Goal: Information Seeking & Learning: Learn about a topic

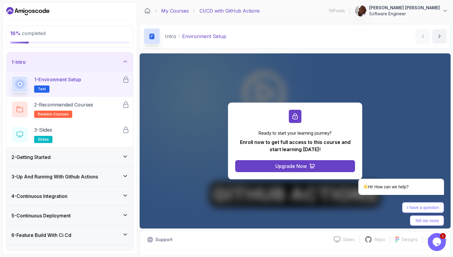
click at [167, 13] on link "My Courses" at bounding box center [175, 10] width 28 height 7
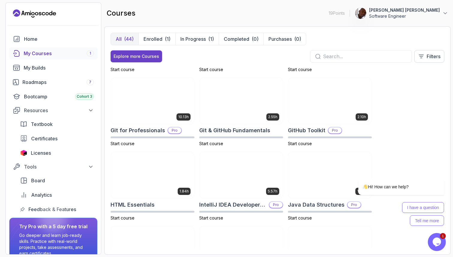
scroll to position [205, 0]
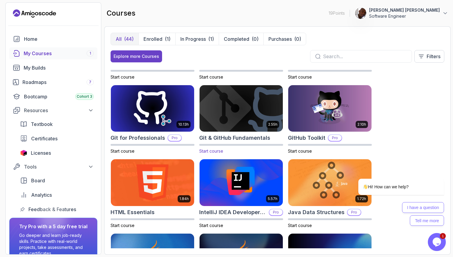
click at [225, 120] on img at bounding box center [242, 108] width 88 height 49
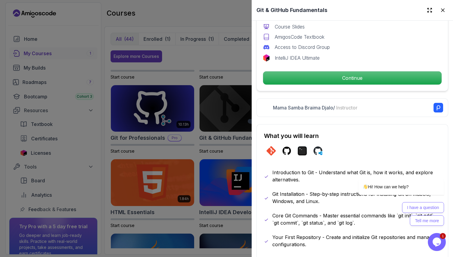
scroll to position [207, 0]
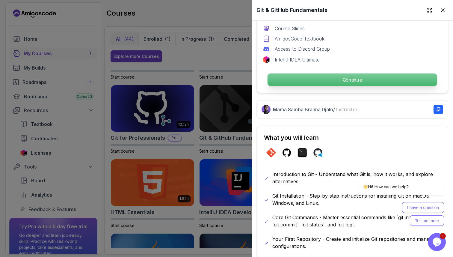
click at [294, 78] on p "Continue" at bounding box center [353, 79] width 170 height 13
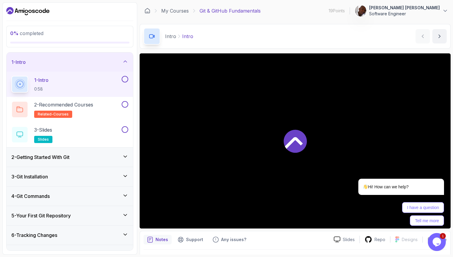
click at [126, 154] on icon at bounding box center [125, 157] width 6 height 6
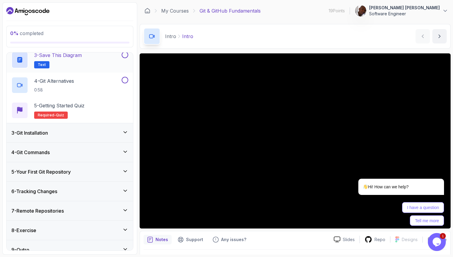
scroll to position [103, 0]
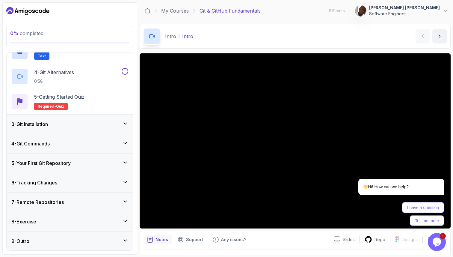
click at [102, 129] on div "3 - Git Installation" at bounding box center [70, 124] width 127 height 19
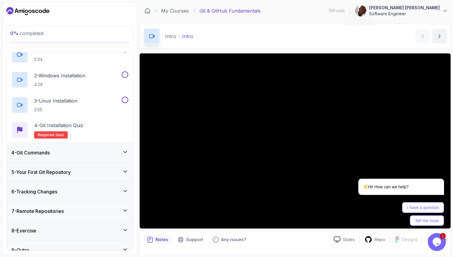
scroll to position [78, 0]
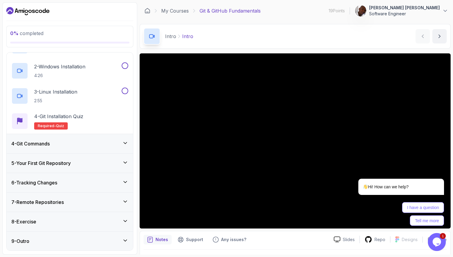
click at [95, 145] on div "4 - Git Commands" at bounding box center [69, 143] width 117 height 7
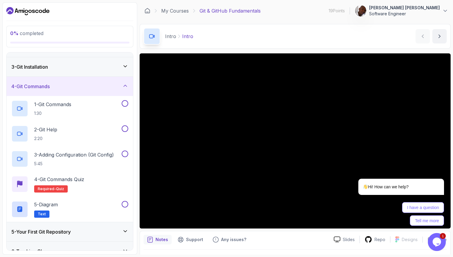
scroll to position [32, 0]
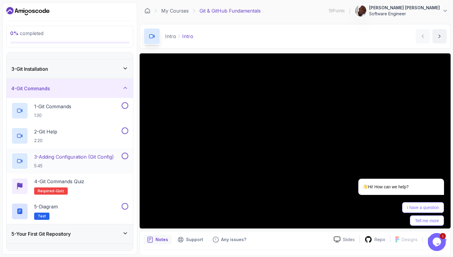
click at [93, 160] on p "3 - Adding Configuration (Git Config)" at bounding box center [74, 156] width 80 height 7
